Goal: Navigation & Orientation: Find specific page/section

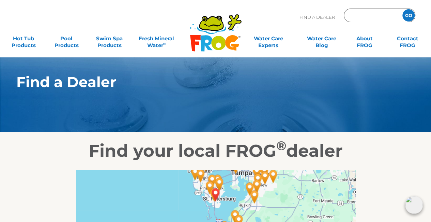
click at [363, 13] on input "Zip Code Form" at bounding box center [372, 16] width 46 height 10
drag, startPoint x: 363, startPoint y: 13, endPoint x: 360, endPoint y: 14, distance: 3.5
click at [363, 13] on input "Zip Code Form" at bounding box center [372, 16] width 46 height 10
type input "ENTER ZIP CODE"
paste input "06443"
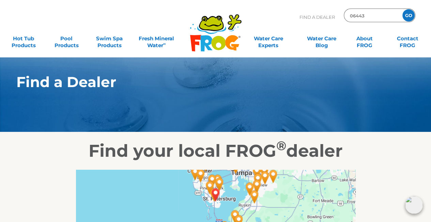
type input "06443"
click at [409, 14] on input "GO" at bounding box center [409, 15] width 12 height 12
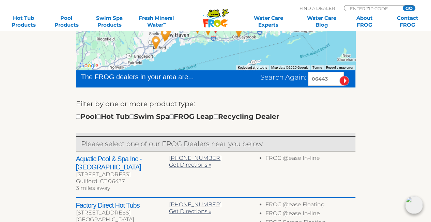
scroll to position [170, 0]
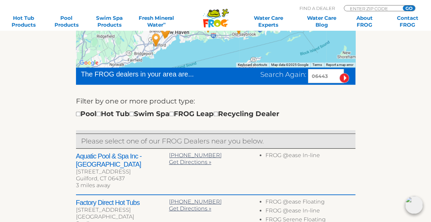
click at [108, 114] on div "Pool Hot Tub Swim Spa FROG Leap Recycling Dealer" at bounding box center [178, 113] width 204 height 11
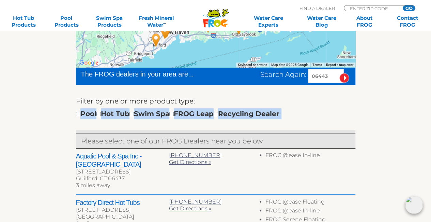
click at [108, 114] on div "Pool Hot Tub Swim Spa FROG Leap Recycling Dealer" at bounding box center [178, 113] width 204 height 11
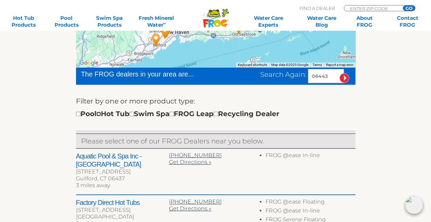
click at [101, 114] on input "checkbox" at bounding box center [98, 113] width 4 height 4
checkbox input "true"
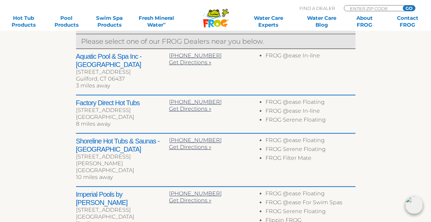
scroll to position [273, 0]
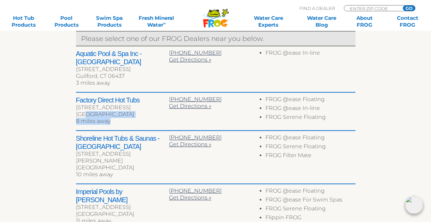
drag, startPoint x: 113, startPoint y: 113, endPoint x: 86, endPoint y: 103, distance: 28.7
click at [86, 103] on div "Factory Direct Hot Tubs [STREET_ADDRESS] 8 miles away" at bounding box center [122, 111] width 93 height 31
drag, startPoint x: 86, startPoint y: 103, endPoint x: 91, endPoint y: 102, distance: 4.8
click at [86, 111] on div "[GEOGRAPHIC_DATA]" at bounding box center [122, 114] width 93 height 7
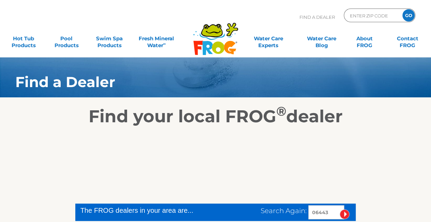
click at [132, 105] on div "Find your local FROG ® dealer" at bounding box center [215, 112] width 421 height 29
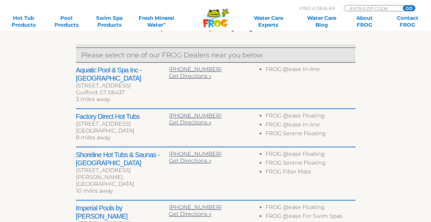
scroll to position [272, 0]
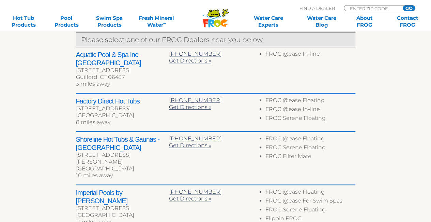
drag, startPoint x: 129, startPoint y: 107, endPoint x: 93, endPoint y: 90, distance: 39.1
click at [95, 97] on div "Factory Direct Hot Tubs [STREET_ADDRESS] 8 miles away" at bounding box center [122, 112] width 93 height 31
click at [79, 97] on h2 "Factory Direct Hot Tubs" at bounding box center [122, 101] width 93 height 8
drag, startPoint x: 79, startPoint y: 92, endPoint x: 91, endPoint y: 93, distance: 12.0
click at [85, 97] on h2 "Factory Direct Hot Tubs" at bounding box center [122, 101] width 93 height 8
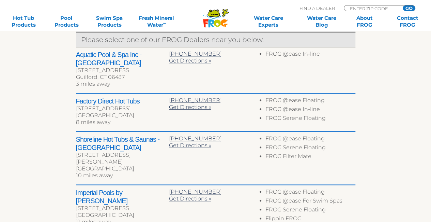
click at [125, 112] on div "[GEOGRAPHIC_DATA]" at bounding box center [122, 115] width 93 height 7
drag, startPoint x: 130, startPoint y: 110, endPoint x: 122, endPoint y: 105, distance: 9.5
click at [130, 119] on div "8 miles away" at bounding box center [122, 122] width 93 height 7
copy div "Factory Direct Hot Tubs 4 Sycamore Way Branford, CT 06405"
drag, startPoint x: 122, startPoint y: 105, endPoint x: 75, endPoint y: 96, distance: 47.6
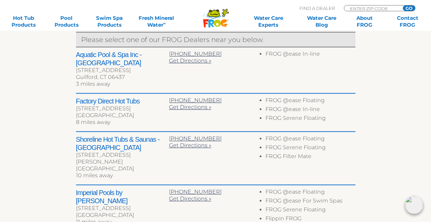
click at [75, 96] on div "← Move left → Move right ↑ Move up ↓ Move down + Zoom in - Zoom out Home Jump l…" at bounding box center [215, 105] width 419 height 432
